Goal: Task Accomplishment & Management: Use online tool/utility

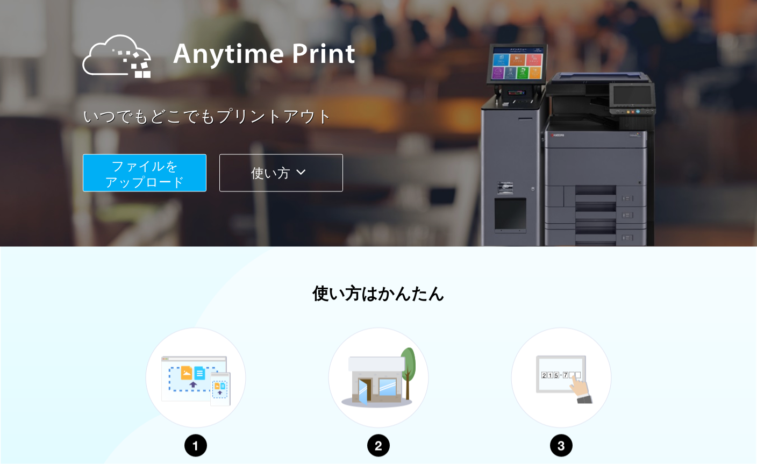
scroll to position [108, 0]
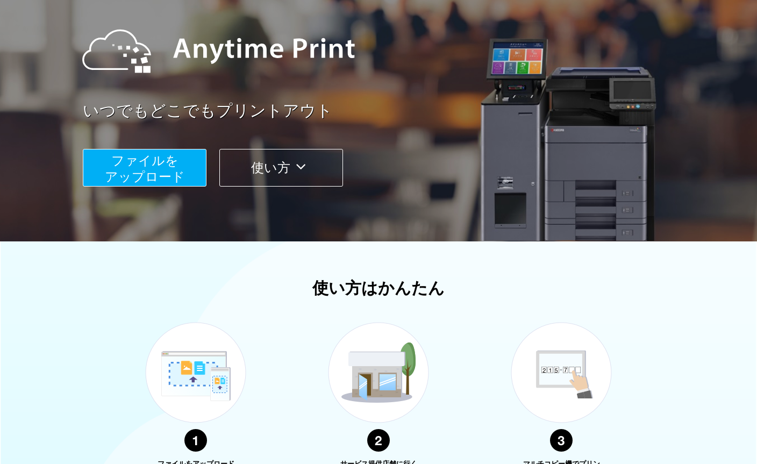
click at [166, 162] on span "ファイルを ​​アップロード" at bounding box center [145, 168] width 80 height 31
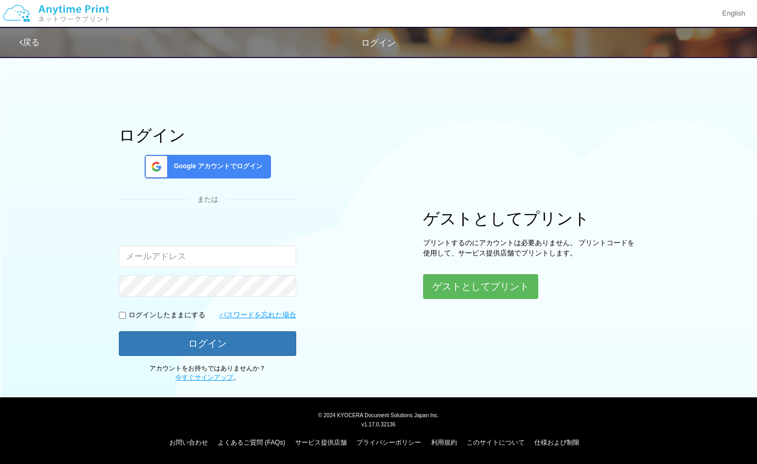
click at [494, 278] on button "ゲストとしてプリント" at bounding box center [480, 286] width 115 height 25
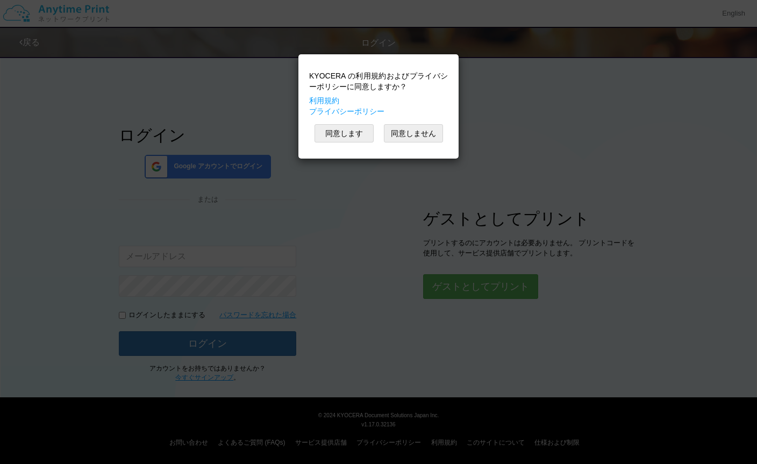
click at [362, 131] on button "同意します" at bounding box center [343, 133] width 59 height 18
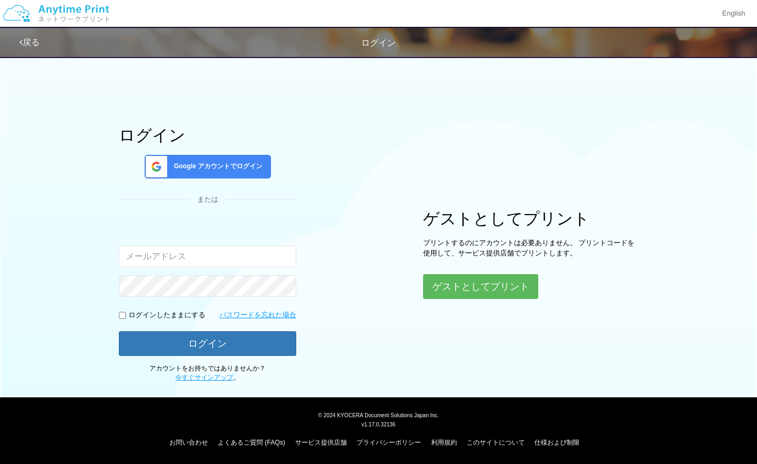
click at [518, 283] on button "ゲストとしてプリント" at bounding box center [480, 286] width 115 height 25
click at [475, 285] on button "ゲストとしてプリント" at bounding box center [480, 286] width 115 height 25
click at [487, 284] on button "ゲストとしてプリント" at bounding box center [480, 286] width 115 height 25
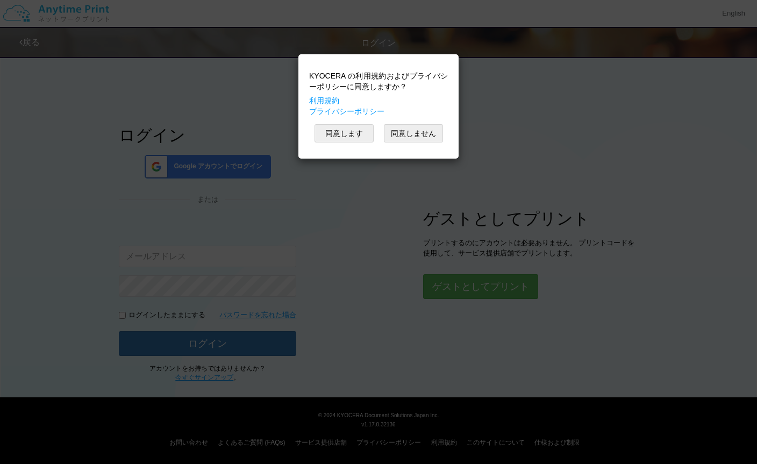
click at [476, 291] on div "KYOCERA の利用規約およびプライバシーポリシーに同意しますか？ 利用規約 プライバシーポリシー 同意します 同意しません" at bounding box center [378, 232] width 757 height 464
click at [339, 127] on button "同意します" at bounding box center [343, 133] width 59 height 18
click at [350, 137] on button "同意します" at bounding box center [343, 133] width 59 height 18
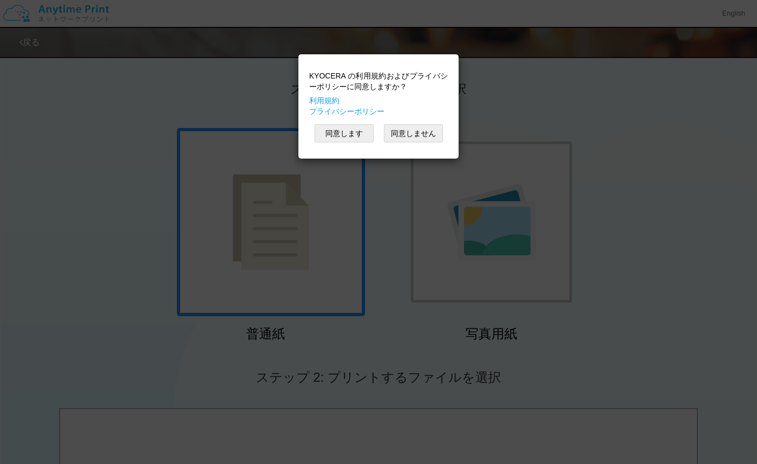
click at [352, 128] on button "同意します" at bounding box center [343, 133] width 59 height 18
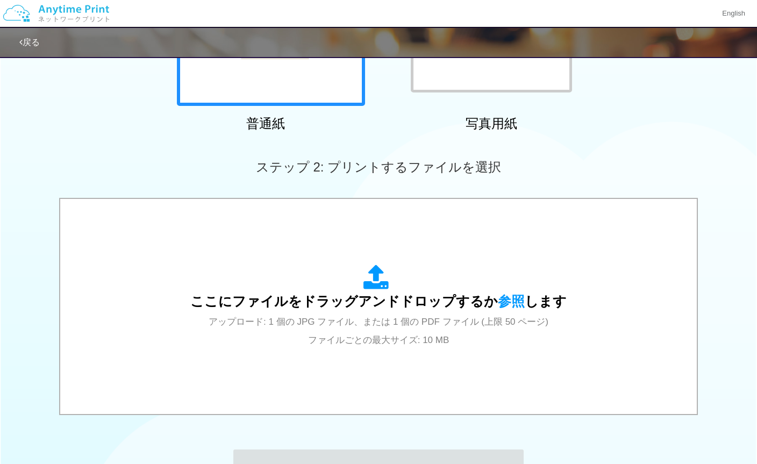
scroll to position [224, 0]
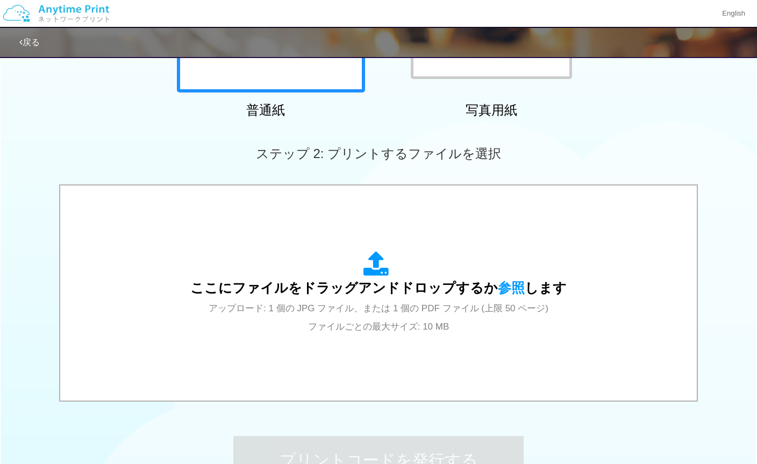
click at [428, 294] on span "ここにファイルをドラッグアンドドロップするか 参照 します" at bounding box center [378, 287] width 376 height 15
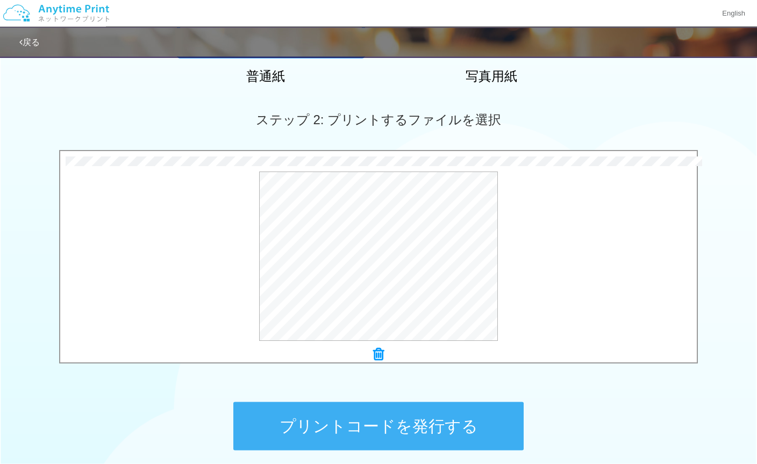
click at [0, 0] on button "プレビュー" at bounding box center [0, 0] width 0 height 0
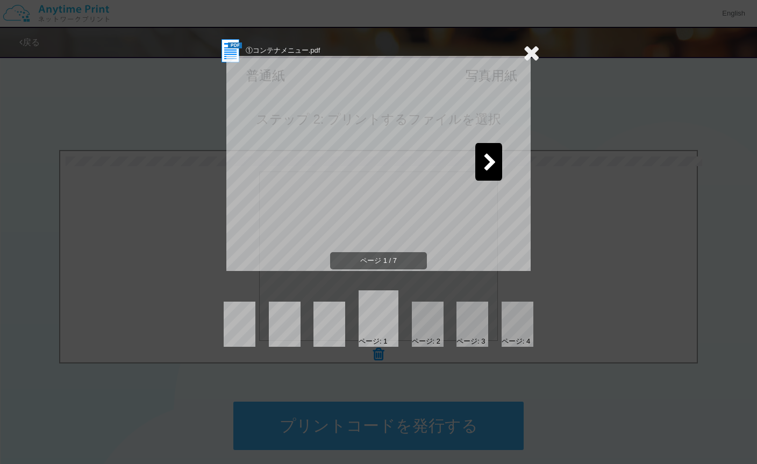
click at [489, 152] on div at bounding box center [488, 162] width 27 height 38
click at [487, 168] on icon at bounding box center [489, 163] width 13 height 19
click at [493, 163] on icon at bounding box center [489, 163] width 13 height 19
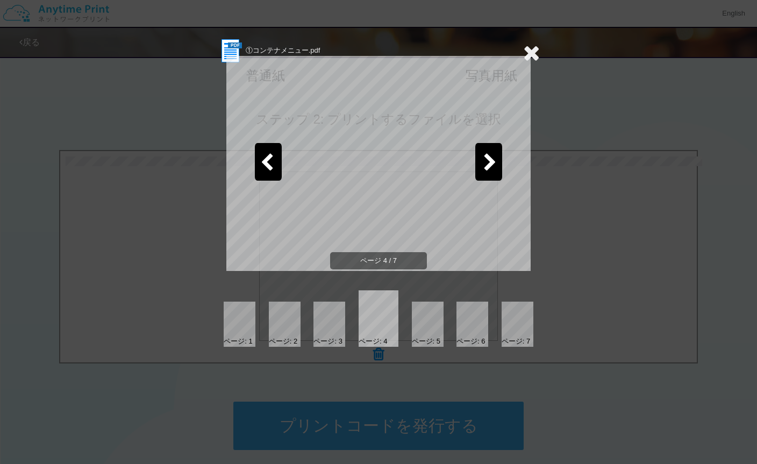
click at [487, 167] on icon at bounding box center [489, 163] width 13 height 19
click at [492, 160] on icon at bounding box center [489, 163] width 13 height 19
click at [486, 165] on icon at bounding box center [489, 163] width 13 height 19
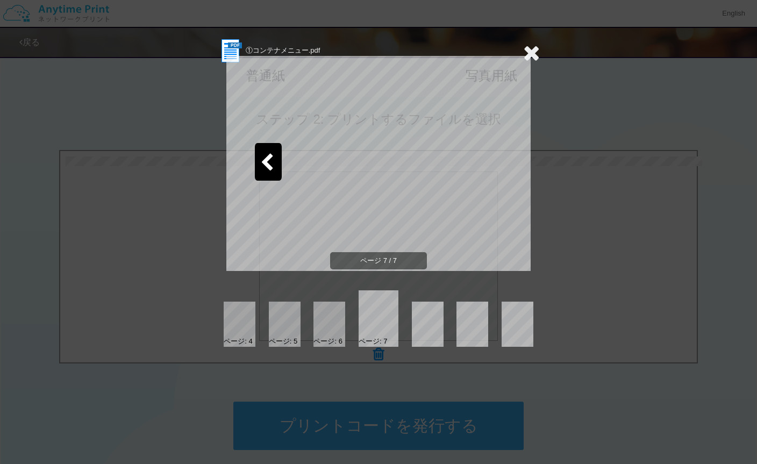
click at [537, 48] on icon at bounding box center [531, 52] width 17 height 21
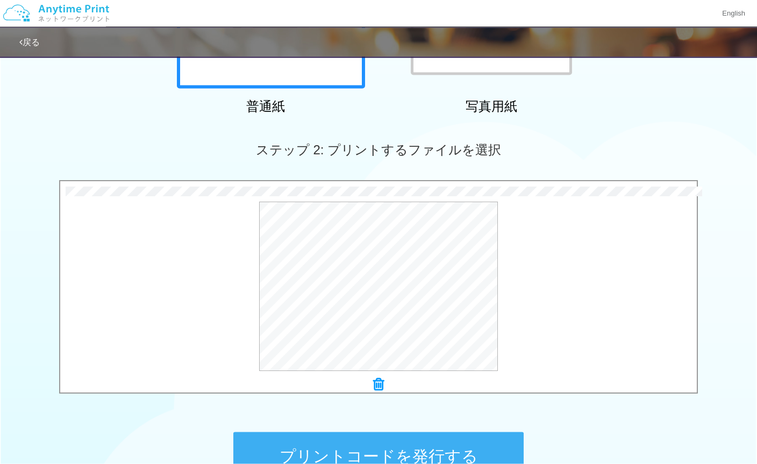
scroll to position [227, 0]
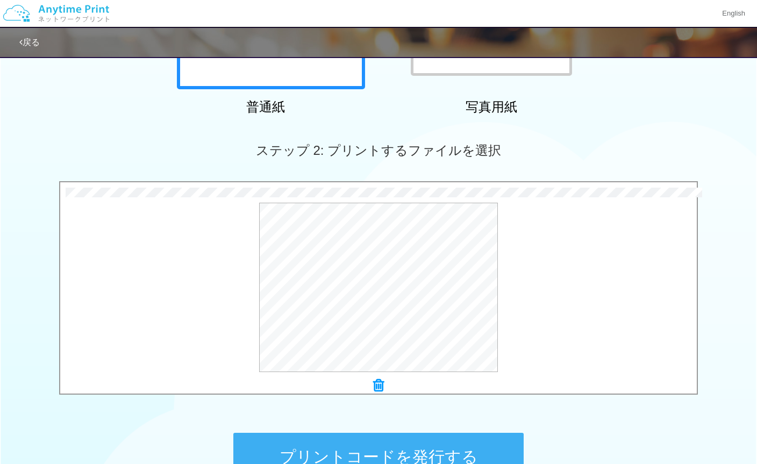
click at [0, 0] on button "プレビュー" at bounding box center [0, 0] width 0 height 0
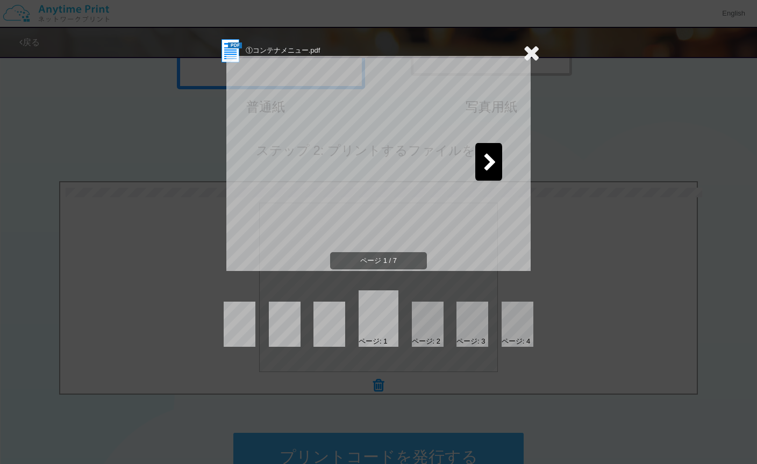
scroll to position [214, 0]
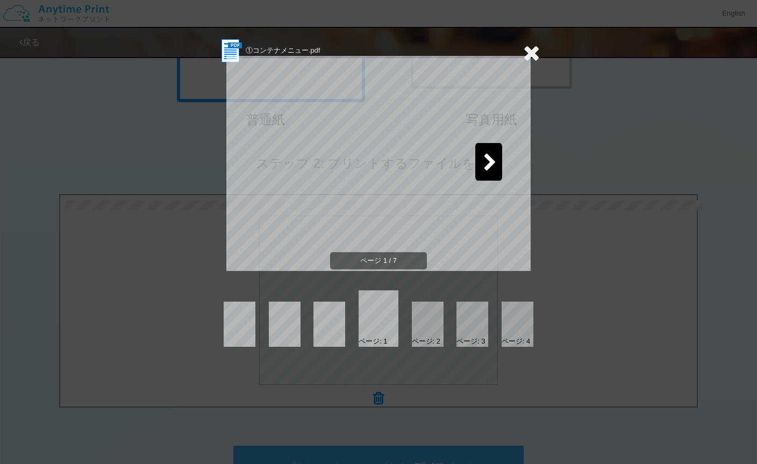
click at [496, 163] on icon at bounding box center [489, 163] width 13 height 19
click at [494, 166] on icon at bounding box center [489, 163] width 13 height 19
click at [493, 165] on icon at bounding box center [489, 163] width 13 height 19
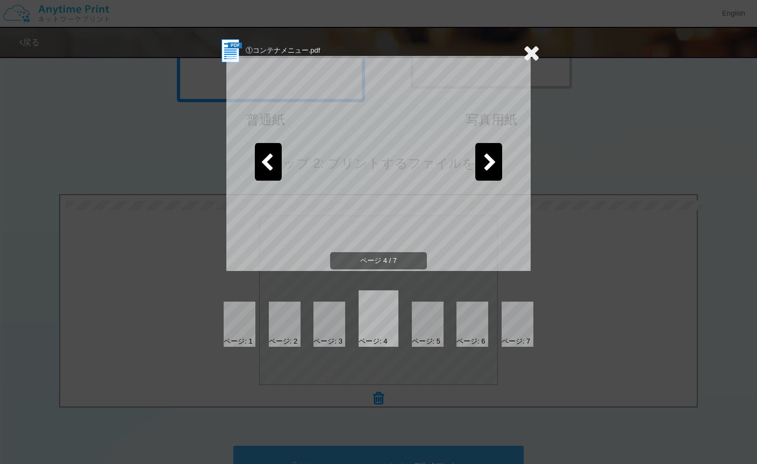
click at [493, 163] on icon at bounding box center [489, 163] width 13 height 19
click at [493, 169] on icon at bounding box center [489, 163] width 13 height 19
click at [489, 161] on icon at bounding box center [489, 163] width 13 height 19
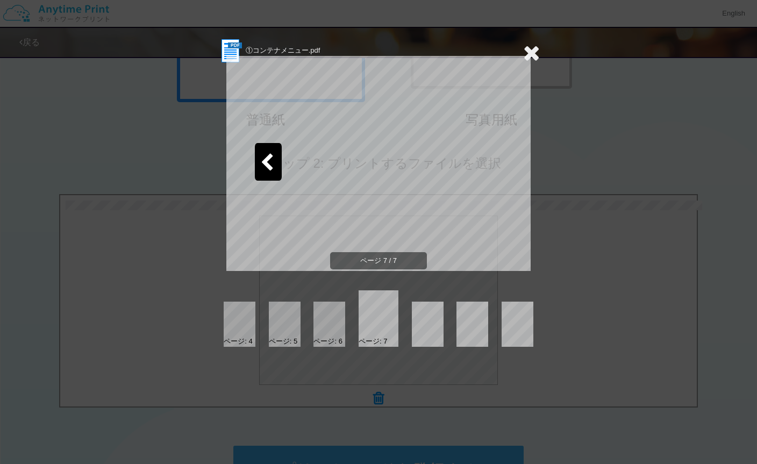
click at [536, 52] on icon at bounding box center [531, 52] width 17 height 21
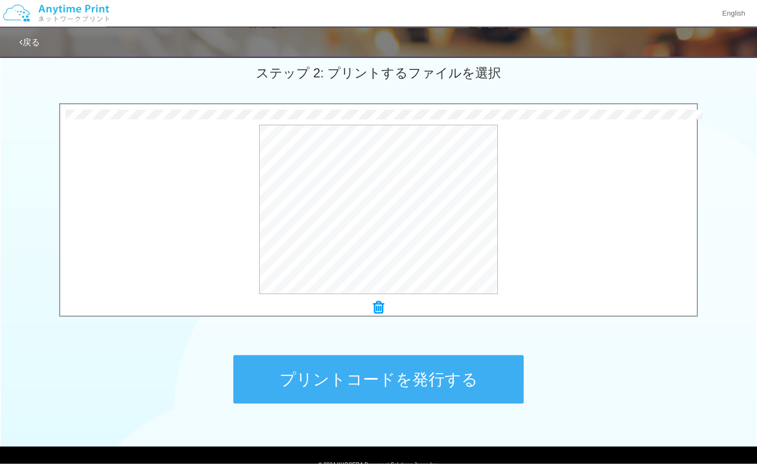
click at [450, 380] on button "プリントコードを発行する" at bounding box center [378, 379] width 290 height 48
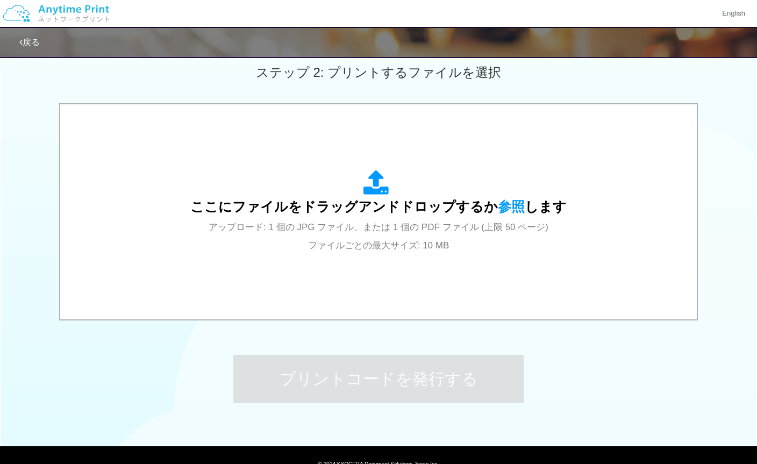
scroll to position [0, 0]
